Goal: Transaction & Acquisition: Purchase product/service

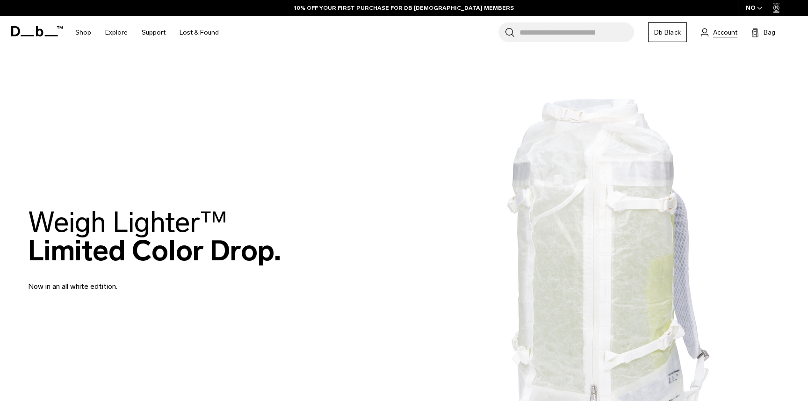
click at [723, 32] on span "Account" at bounding box center [725, 33] width 24 height 10
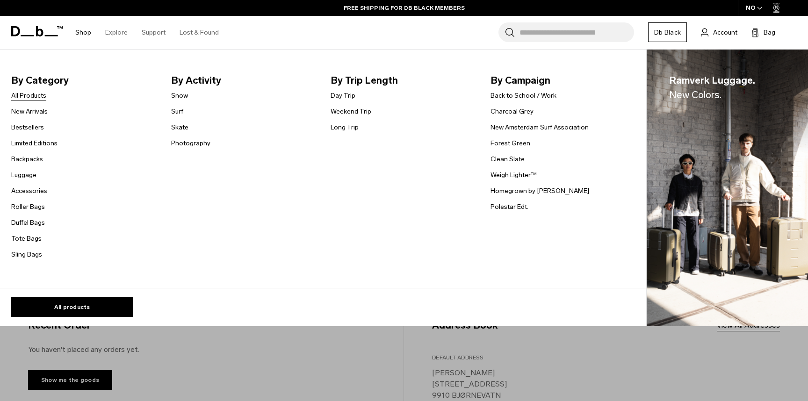
click at [30, 93] on link "All Products" at bounding box center [28, 96] width 35 height 10
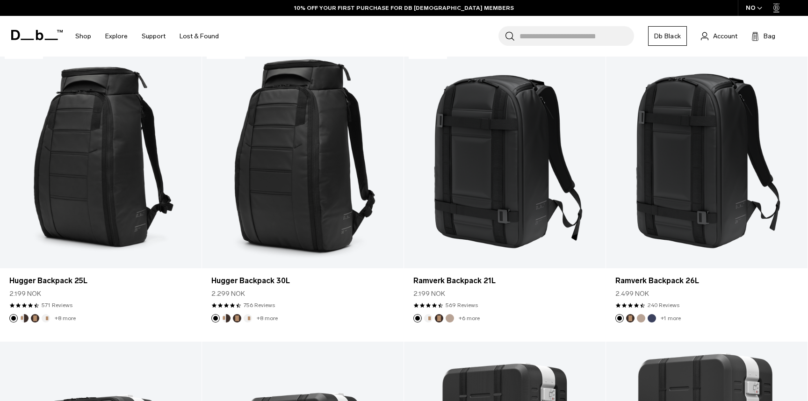
scroll to position [219, 0]
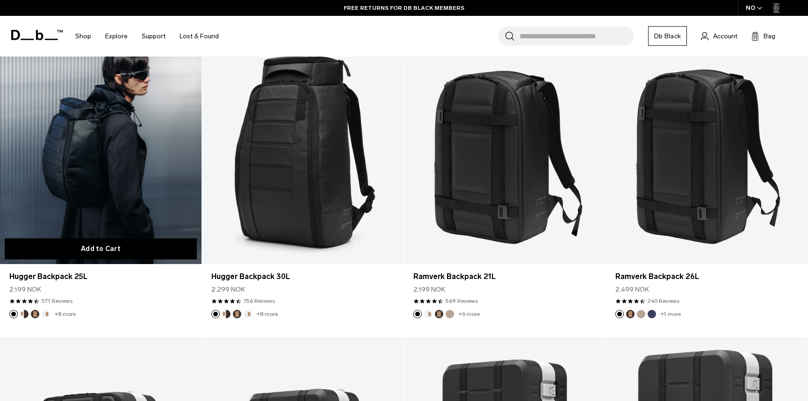
click at [114, 246] on button "Add to Cart" at bounding box center [101, 248] width 192 height 21
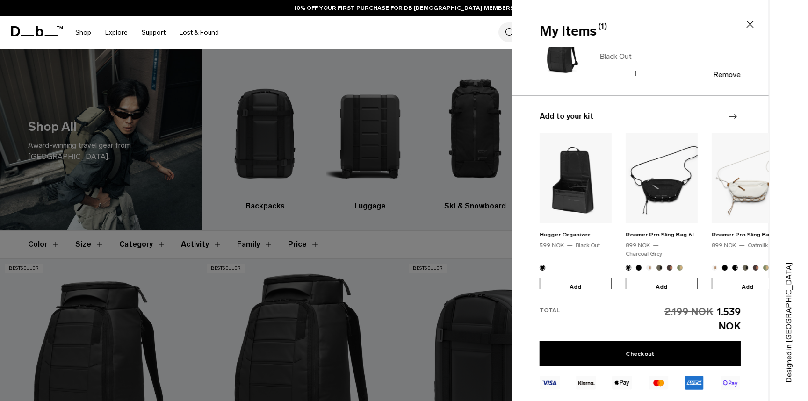
scroll to position [0, 0]
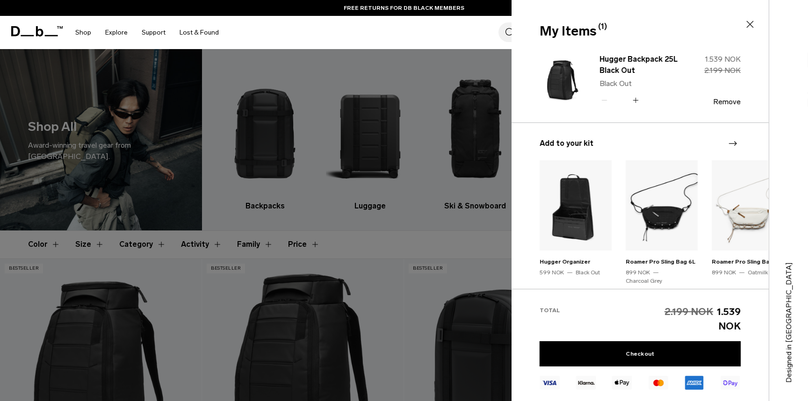
click at [744, 26] on icon at bounding box center [749, 24] width 11 height 11
